Goal: Task Accomplishment & Management: Complete application form

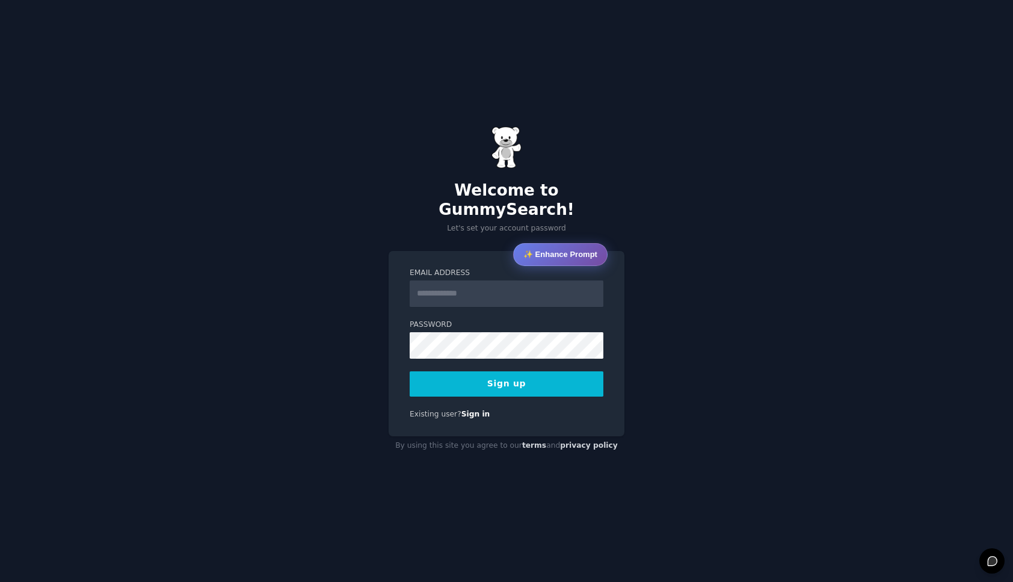
type input "*"
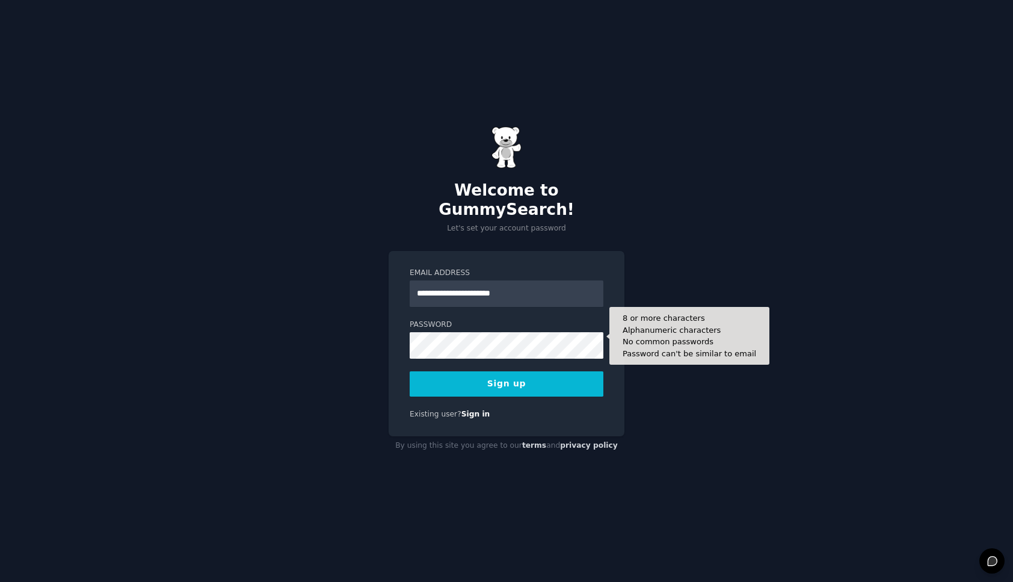
type input "**********"
click at [463, 353] on form "**********" at bounding box center [507, 332] width 194 height 129
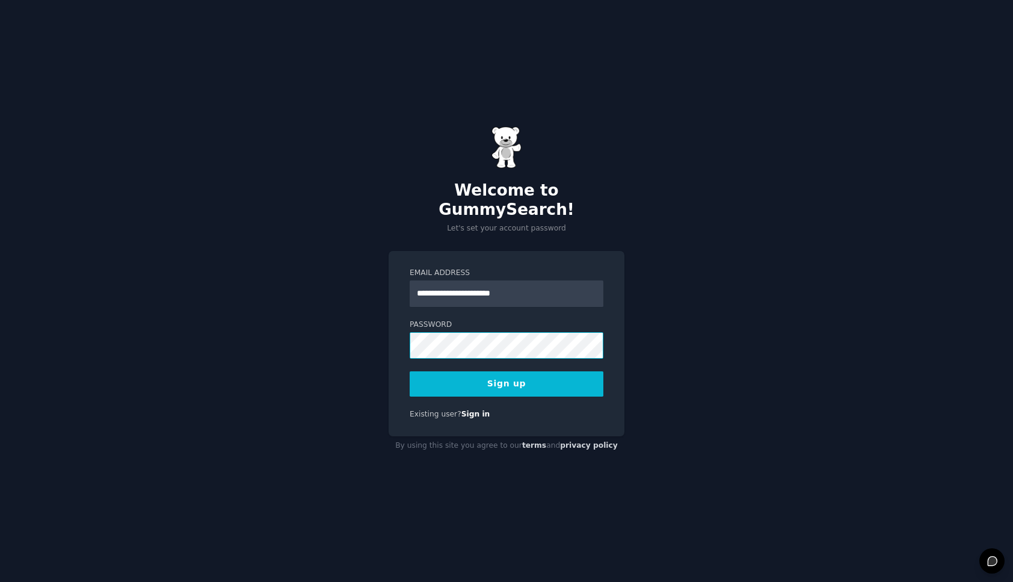
click at [385, 334] on div "**********" at bounding box center [506, 291] width 1013 height 582
click at [560, 382] on button "Sign up" at bounding box center [507, 383] width 194 height 25
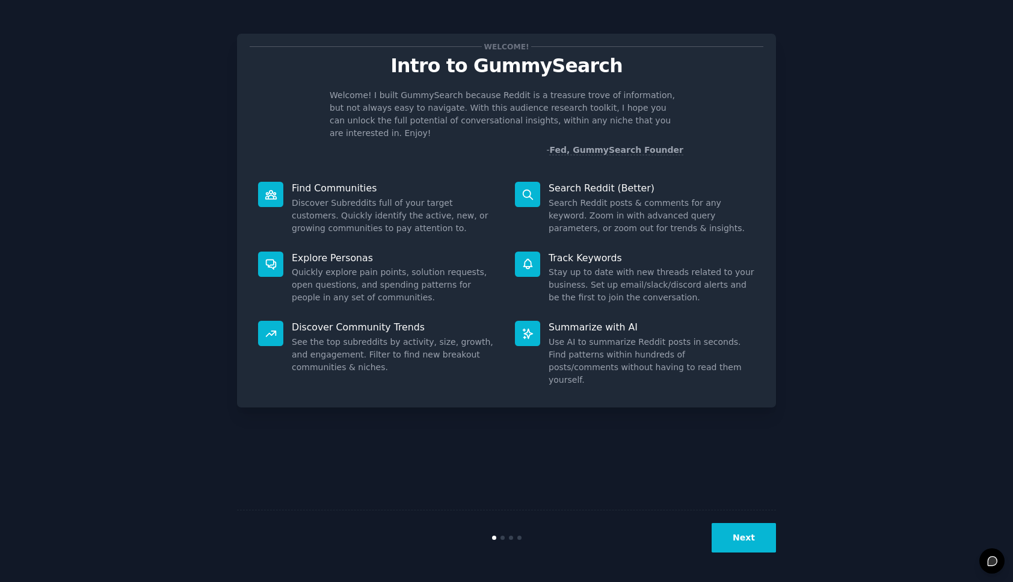
click at [753, 533] on button "Next" at bounding box center [744, 537] width 64 height 29
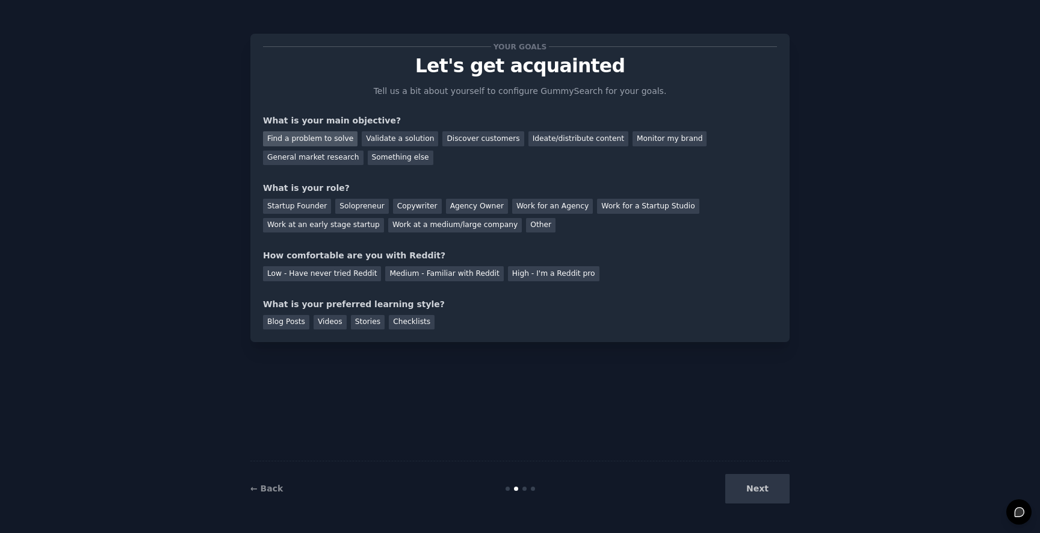
click at [332, 140] on div "Find a problem to solve" at bounding box center [310, 138] width 94 height 15
click at [370, 141] on div "Validate a solution" at bounding box center [400, 138] width 76 height 15
click at [348, 138] on div "Find a problem to solve" at bounding box center [310, 138] width 94 height 15
click at [365, 207] on div "Solopreneur" at bounding box center [361, 206] width 53 height 15
click at [430, 273] on div "Medium - Familiar with Reddit" at bounding box center [444, 273] width 118 height 15
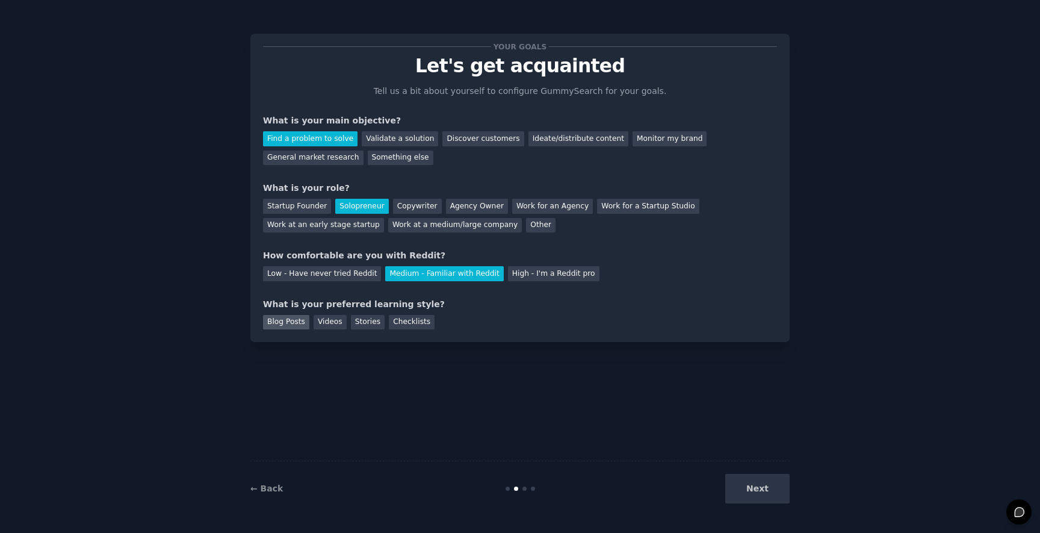
click at [283, 318] on div "Blog Posts" at bounding box center [286, 322] width 46 height 15
click at [769, 489] on button "Next" at bounding box center [757, 488] width 64 height 29
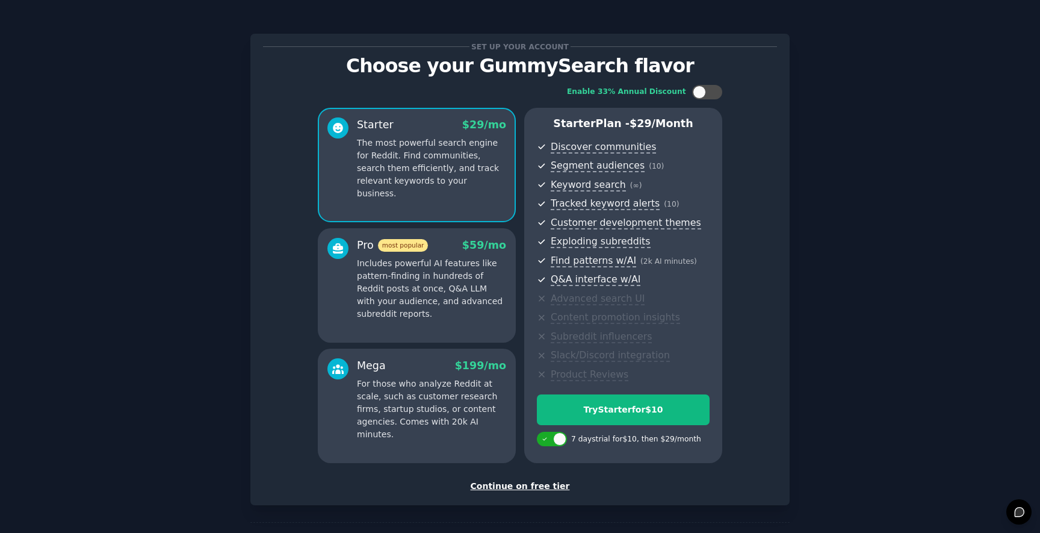
click at [515, 488] on div "Continue on free tier" at bounding box center [520, 486] width 514 height 13
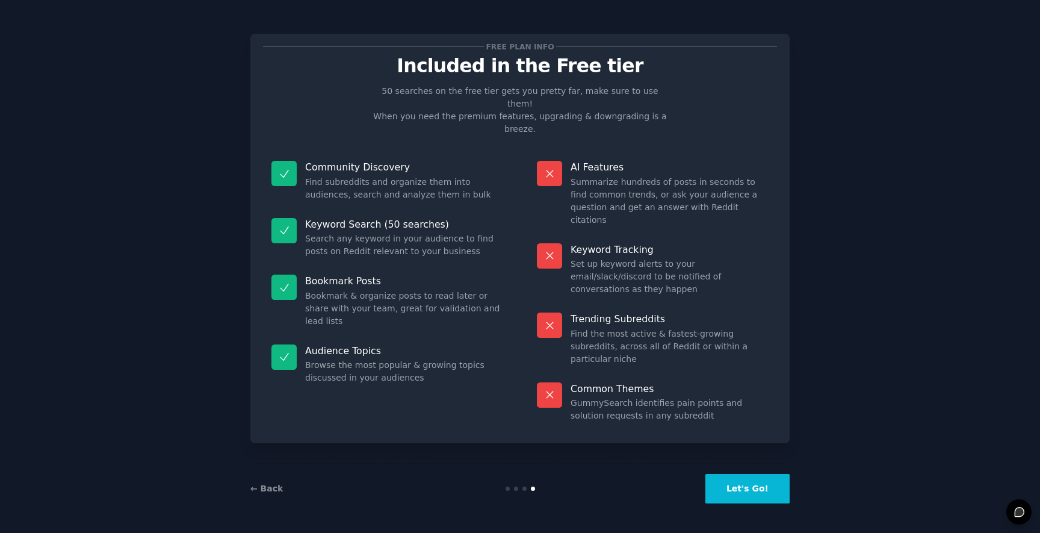
click at [747, 484] on button "Let's Go!" at bounding box center [747, 488] width 84 height 29
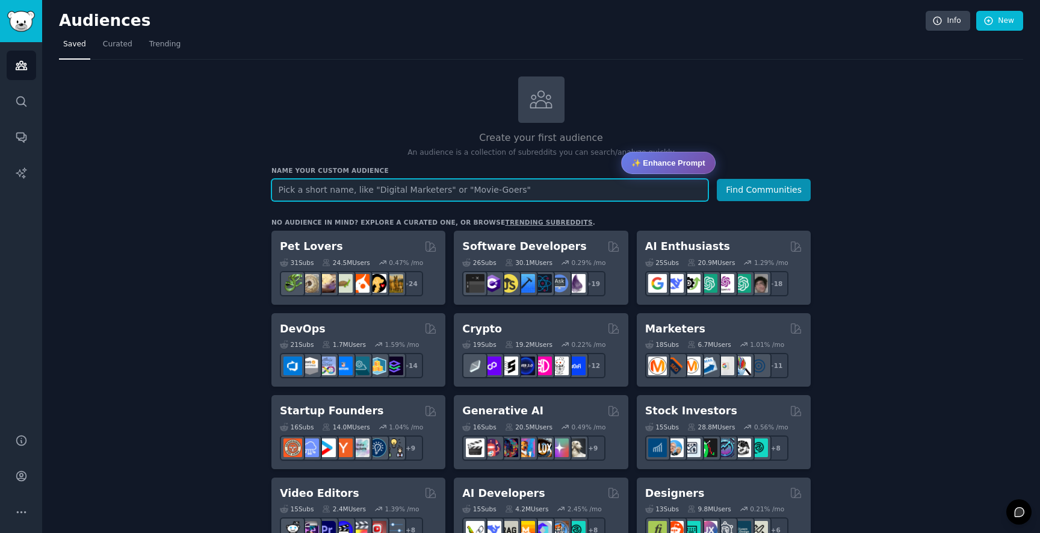
click at [356, 193] on input "text" at bounding box center [489, 190] width 437 height 22
type input "Eigent"
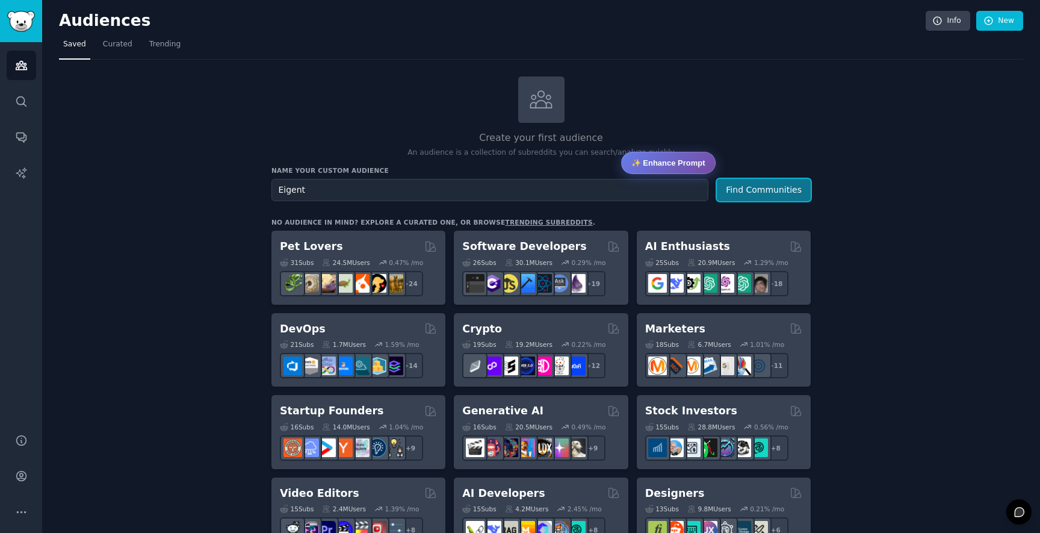
click at [763, 190] on button "Find Communities" at bounding box center [764, 190] width 94 height 22
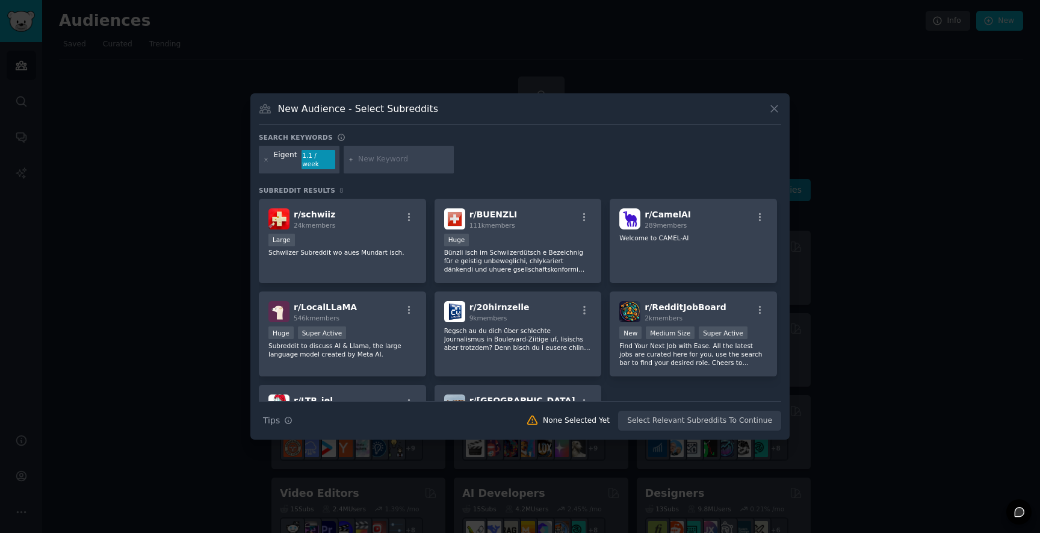
click at [653, 302] on span "r/ RedditJobBoard" at bounding box center [685, 307] width 81 height 10
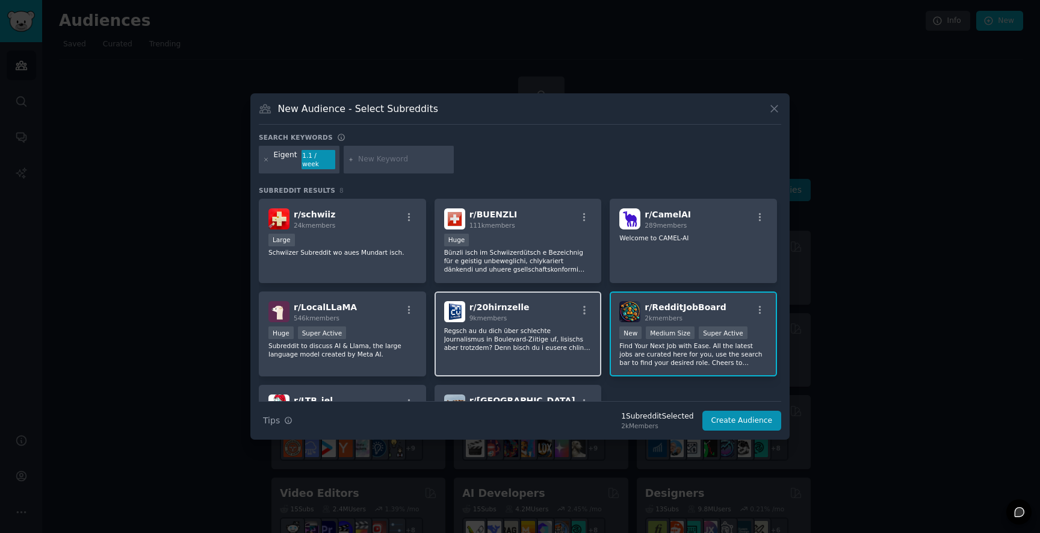
click at [496, 326] on p "Regsch au du dich über schlechte Journalismus in Boulevard-Ziitige uf, lisischs…" at bounding box center [518, 338] width 148 height 25
click at [652, 321] on div "r/ RedditJobBoard 2k members New Medium Size Super Active Find Your Next Job wi…" at bounding box center [693, 333] width 167 height 85
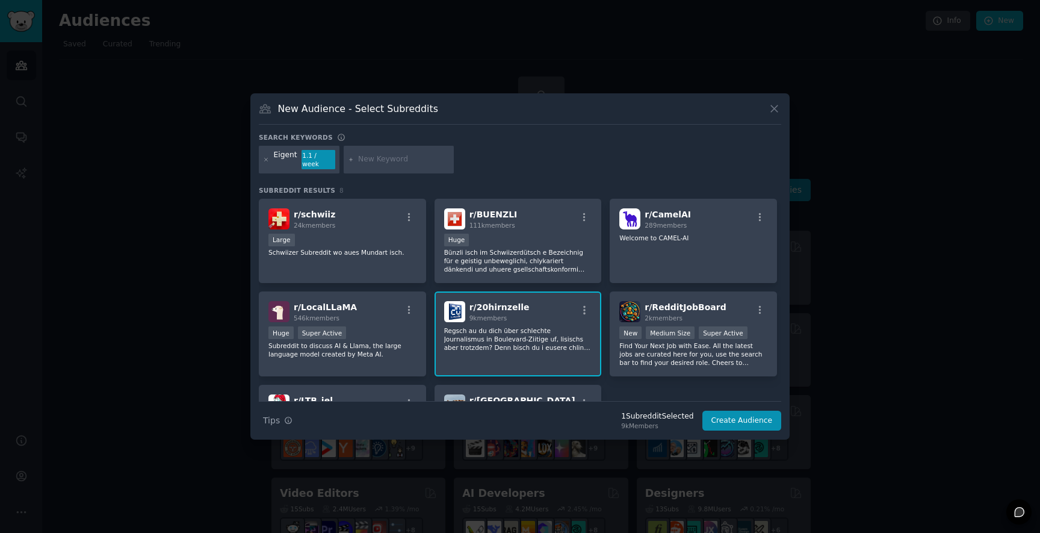
click at [521, 321] on div "r/ 20hirnzelle 9k members Regsch au du dich über schlechte Journalismus in Boul…" at bounding box center [518, 333] width 167 height 85
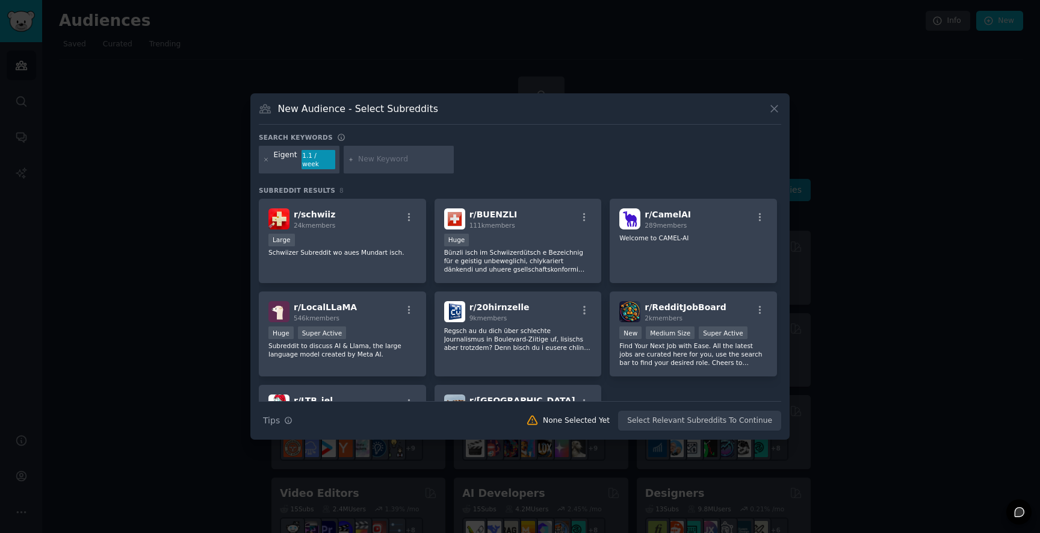
click at [531, 159] on div "Eigent 1.1 / week" at bounding box center [520, 162] width 522 height 32
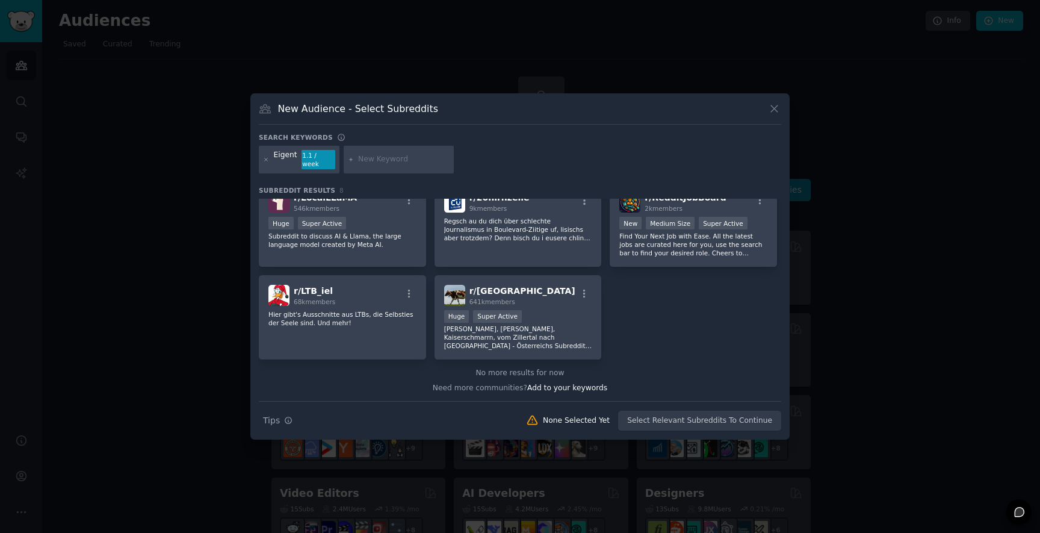
scroll to position [110, 0]
click at [779, 115] on icon at bounding box center [774, 108] width 13 height 13
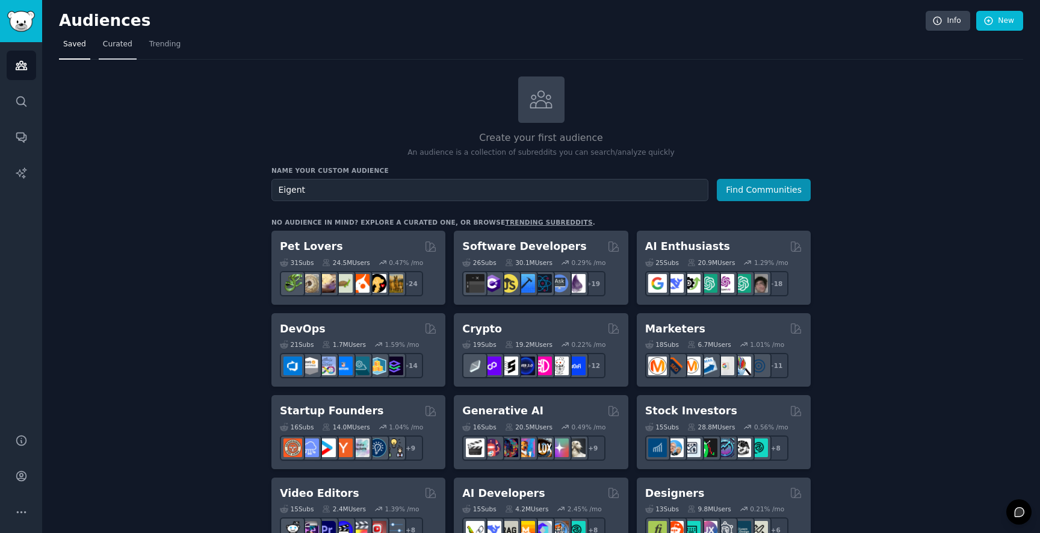
click at [111, 47] on span "Curated" at bounding box center [117, 44] width 29 height 11
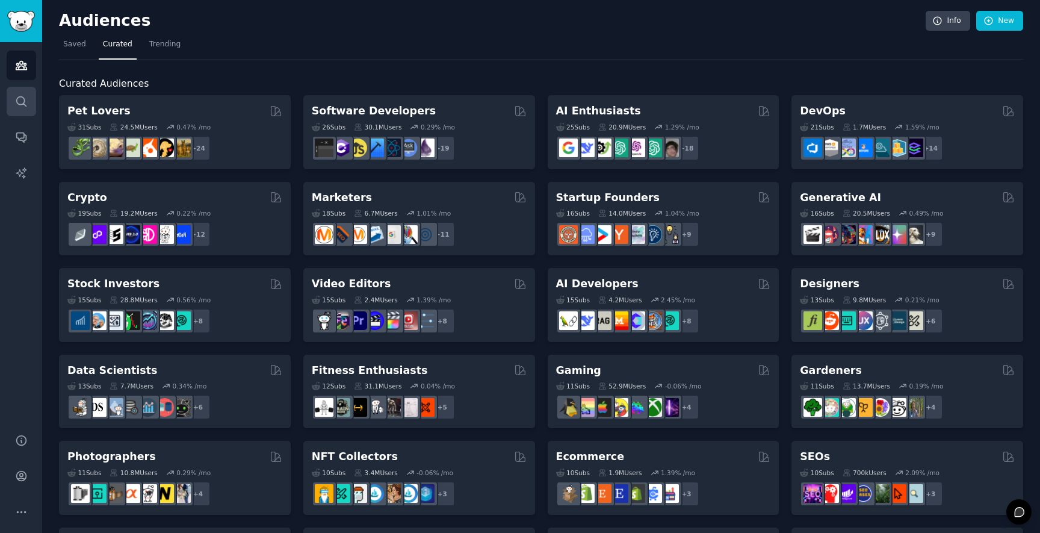
click at [26, 113] on link "Search" at bounding box center [21, 101] width 29 height 29
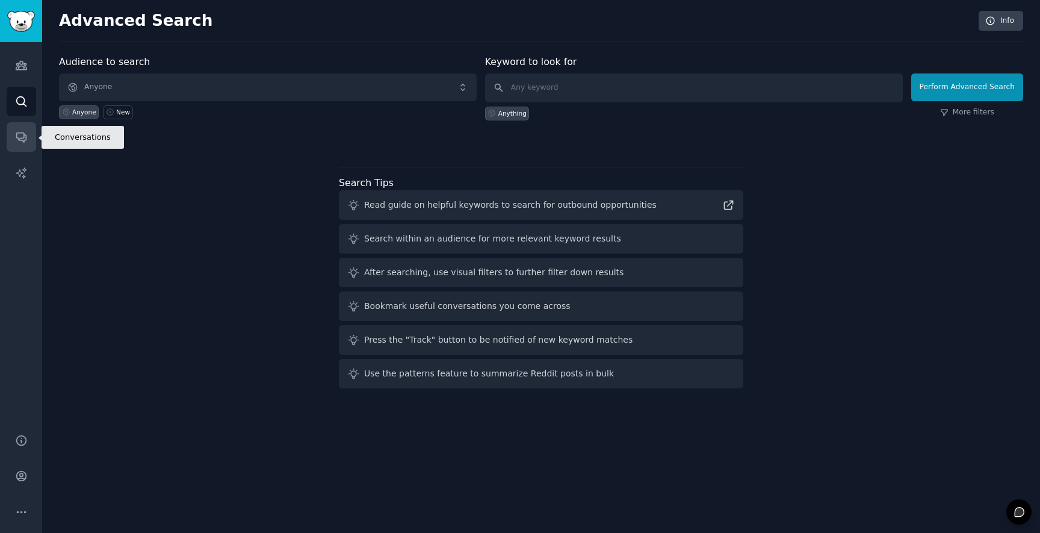
click at [19, 136] on icon "Sidebar" at bounding box center [21, 137] width 13 height 13
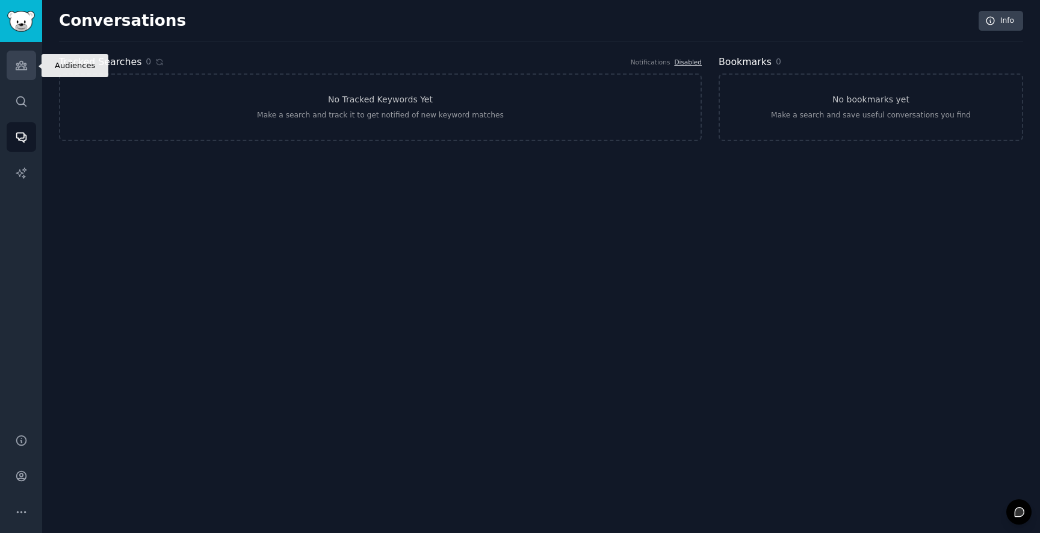
click at [18, 70] on icon "Sidebar" at bounding box center [21, 65] width 13 height 13
